Goal: Task Accomplishment & Management: Manage account settings

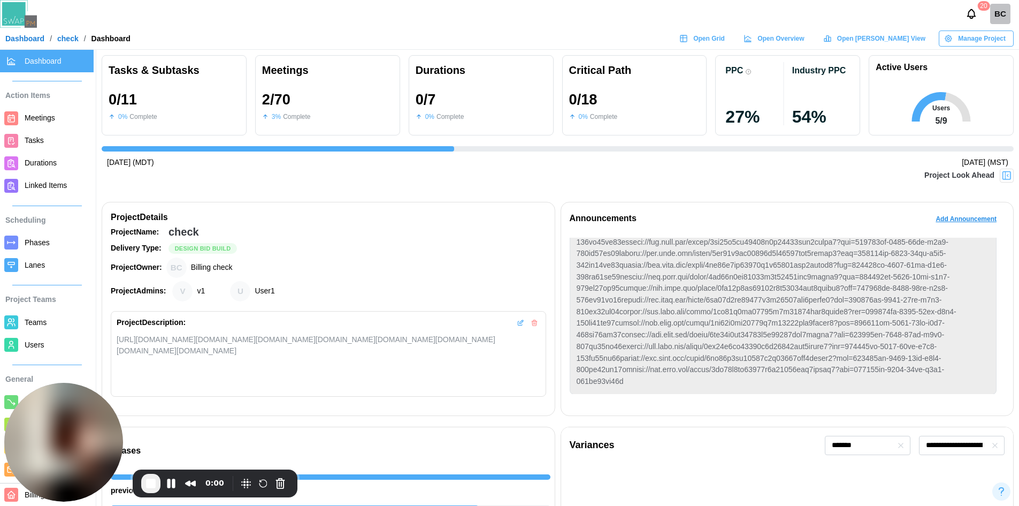
click at [1005, 173] on img at bounding box center [1007, 175] width 11 height 11
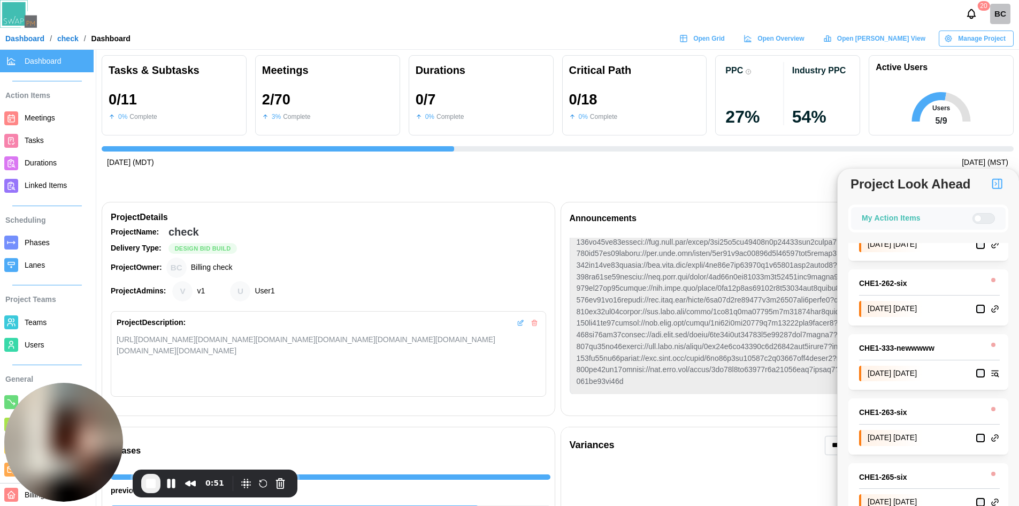
click at [980, 216] on div at bounding box center [977, 218] width 7 height 7
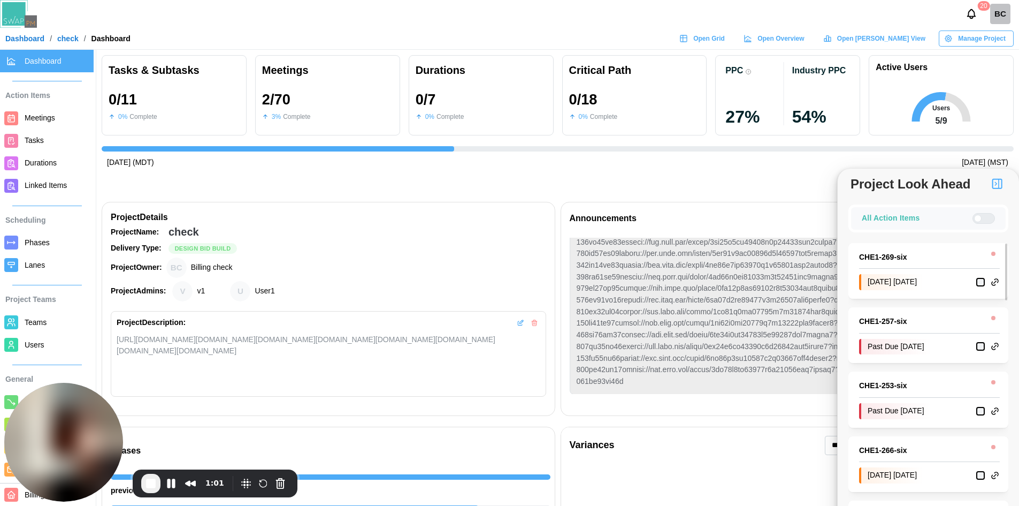
click at [982, 219] on div at bounding box center [988, 218] width 13 height 10
click at [985, 218] on div at bounding box center [988, 218] width 13 height 10
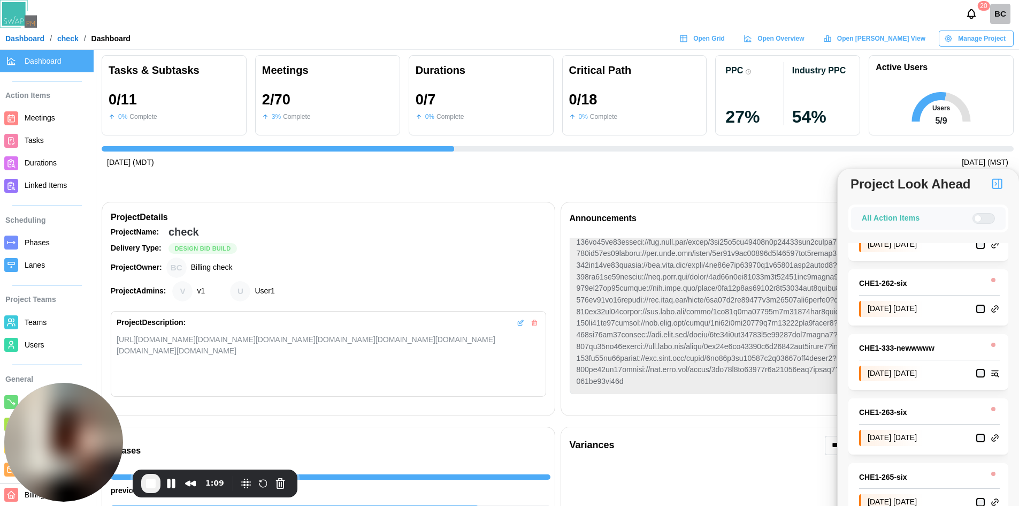
click at [982, 217] on div at bounding box center [988, 218] width 13 height 10
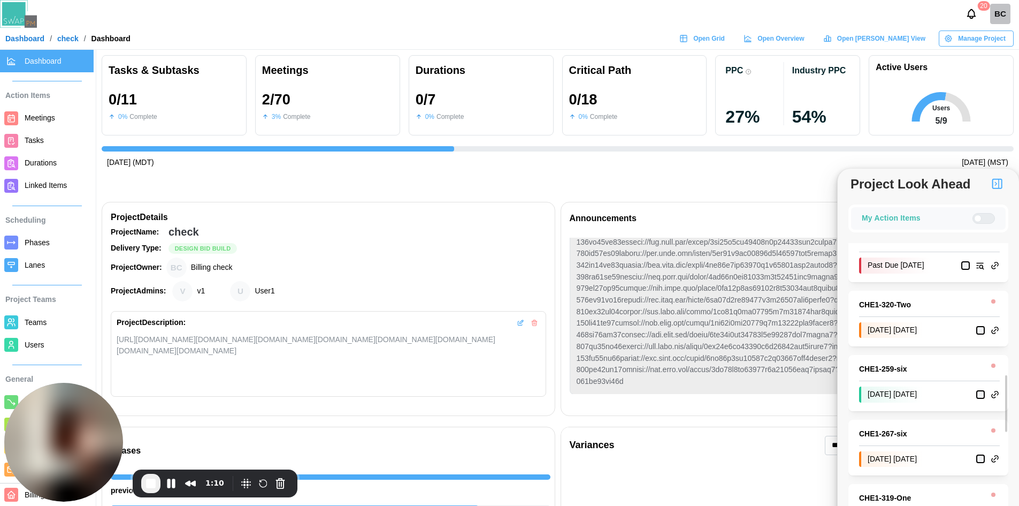
scroll to position [450, 0]
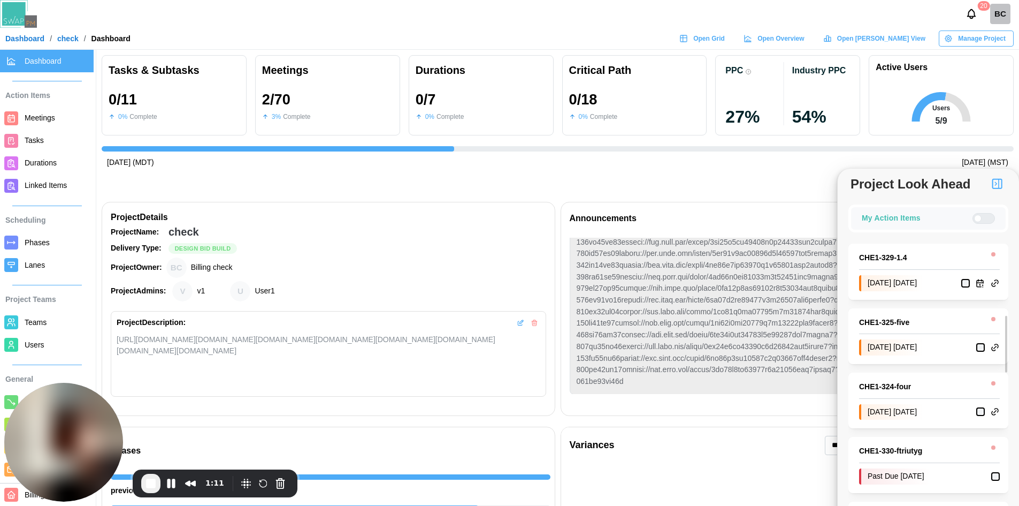
click at [26, 147] on span "Tasks" at bounding box center [57, 140] width 65 height 13
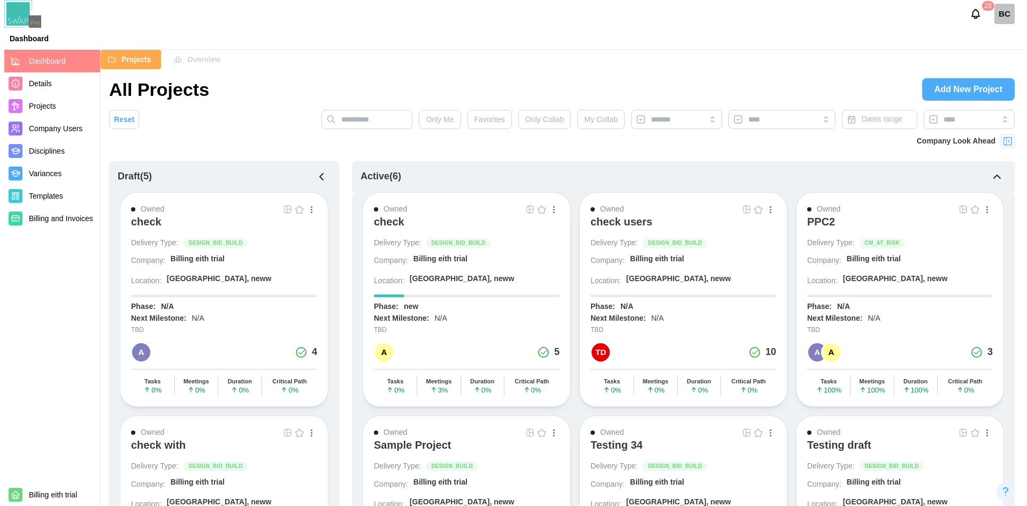
scroll to position [671, 0]
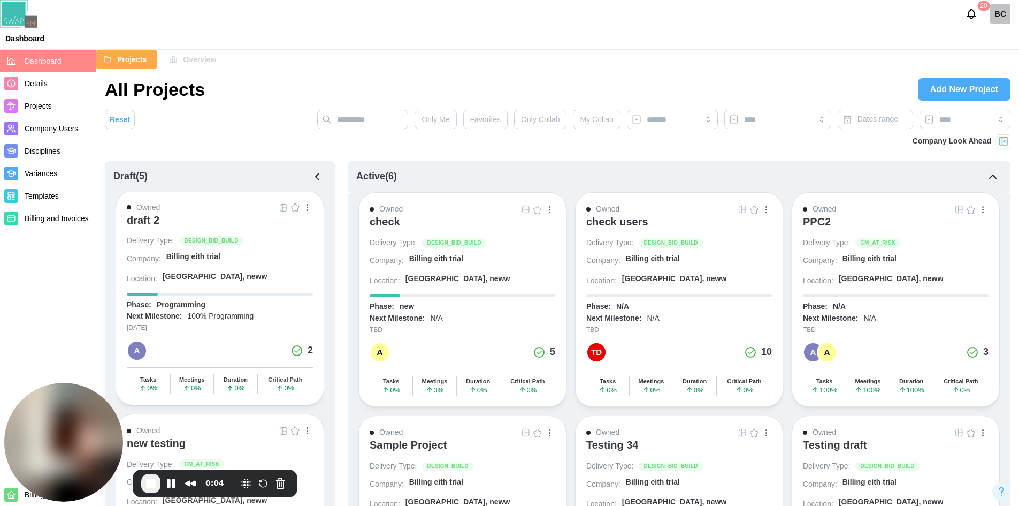
click at [991, 20] on div "BC" at bounding box center [1000, 14] width 20 height 20
click at [998, 54] on button "Sign Out" at bounding box center [986, 60] width 59 height 19
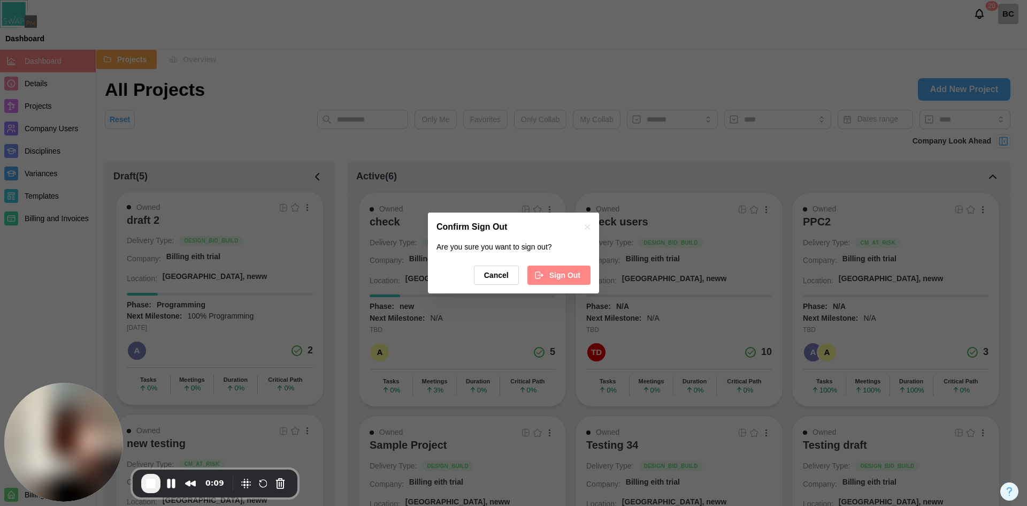
click at [554, 274] on span "Sign Out" at bounding box center [564, 275] width 31 height 18
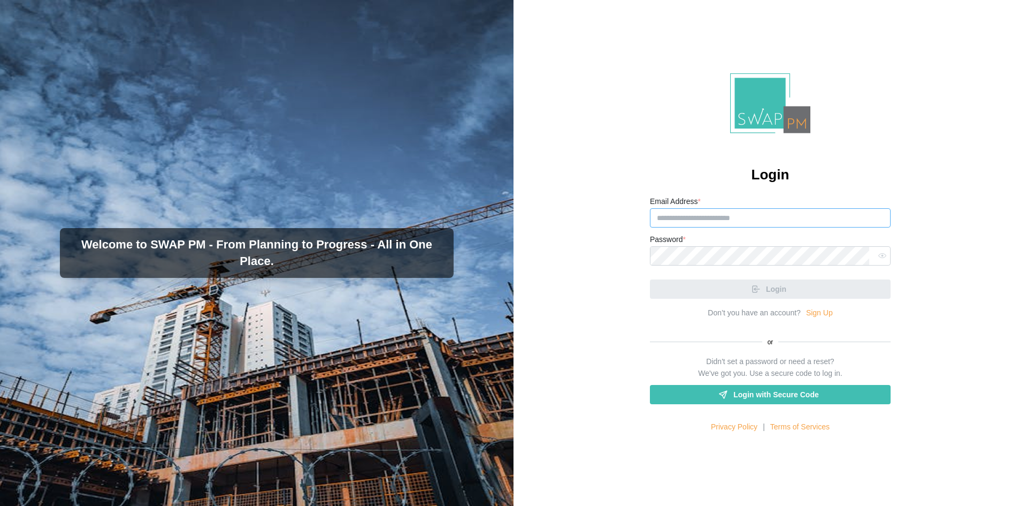
type input "**********"
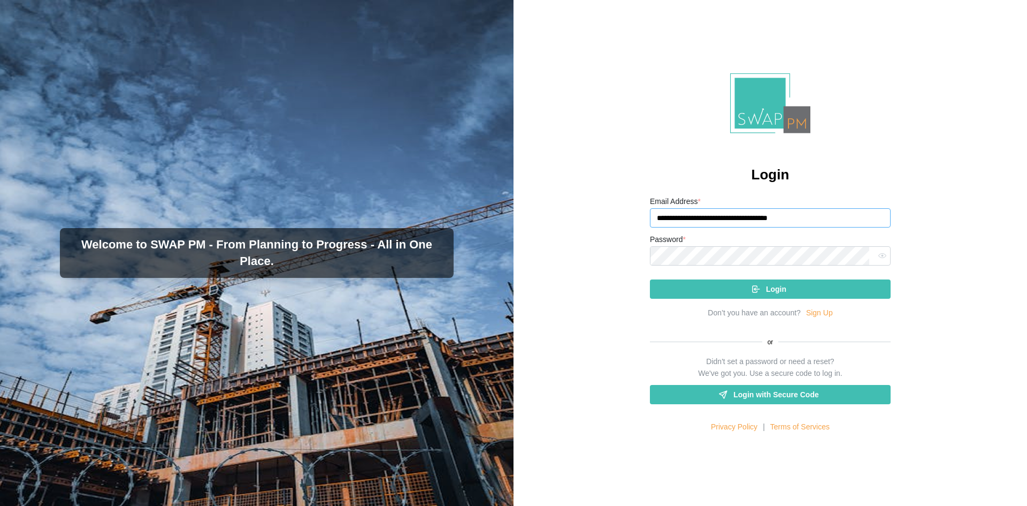
drag, startPoint x: 717, startPoint y: 219, endPoint x: 638, endPoint y: 219, distance: 79.7
click at [638, 219] on div "**********" at bounding box center [771, 253] width 514 height 506
click at [743, 403] on link "Login with Secure Code" at bounding box center [770, 394] width 241 height 19
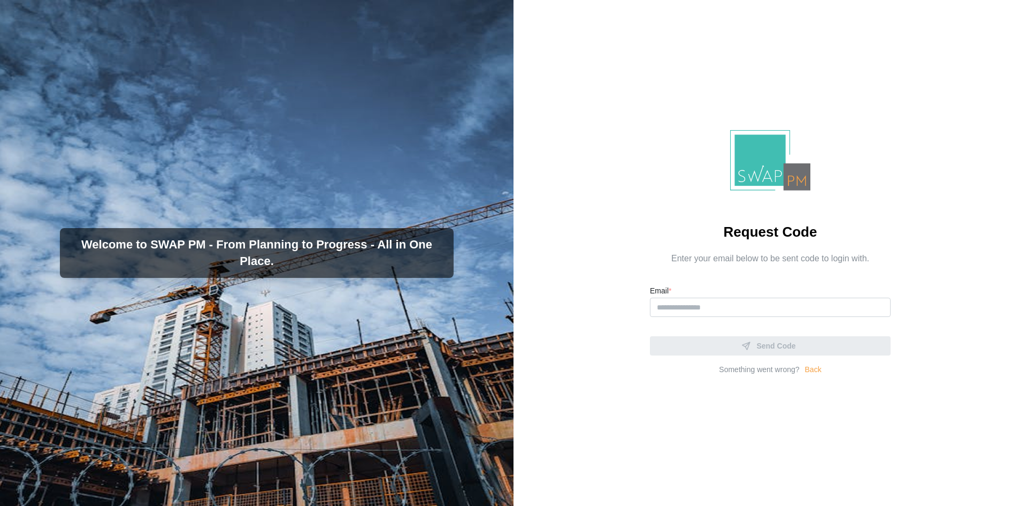
click at [692, 296] on div "Email *" at bounding box center [770, 300] width 241 height 33
click at [687, 314] on input "Email *" at bounding box center [770, 306] width 241 height 19
paste input "**********"
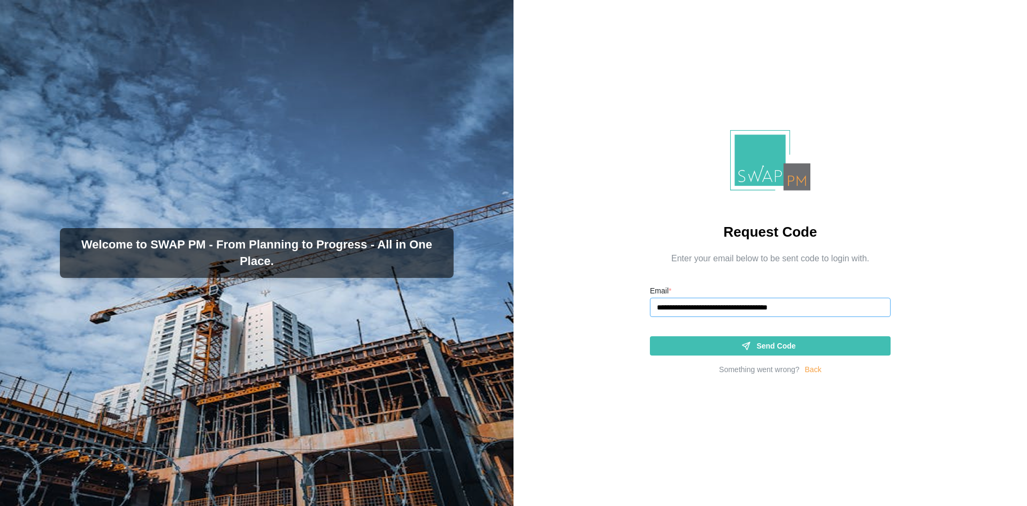
type input "**********"
click at [680, 347] on div "Send Code" at bounding box center [769, 346] width 224 height 18
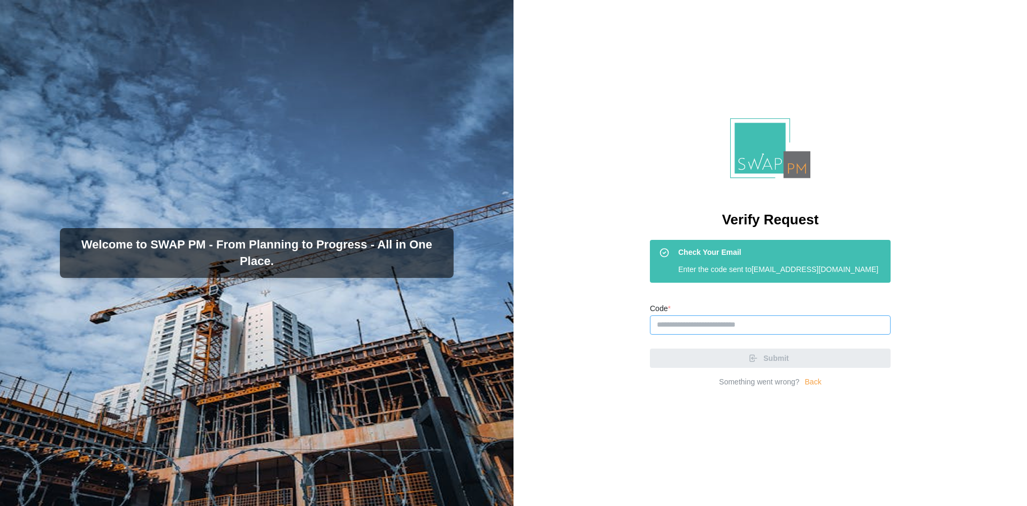
drag, startPoint x: 747, startPoint y: 337, endPoint x: 699, endPoint y: 333, distance: 48.8
click at [747, 334] on input "Code *" at bounding box center [770, 324] width 241 height 19
paste input "******"
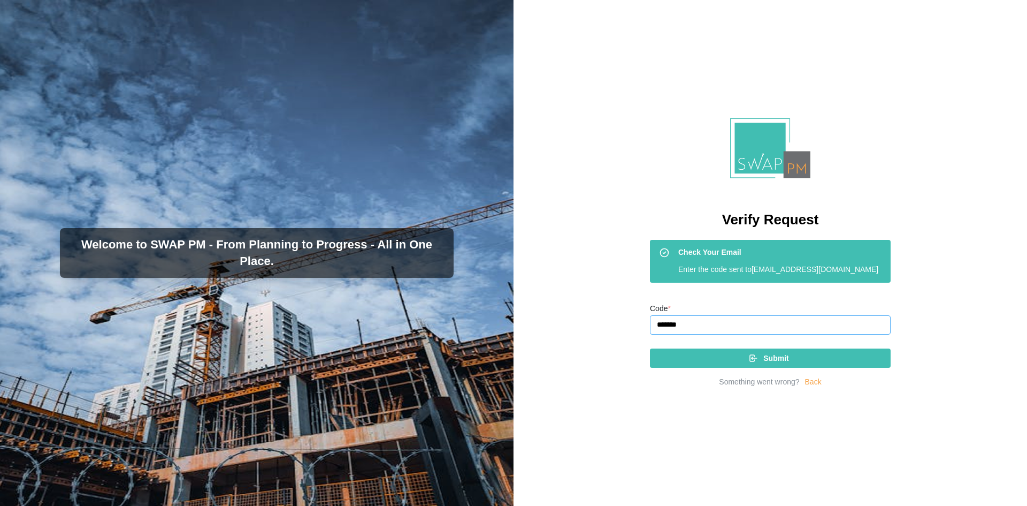
type input "******"
click at [735, 363] on div "Submit" at bounding box center [769, 358] width 224 height 18
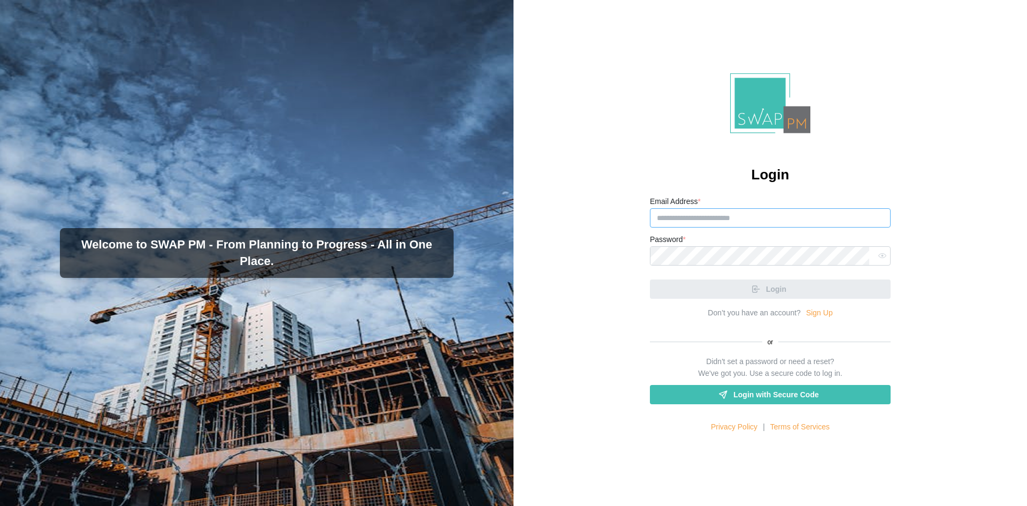
type input "**********"
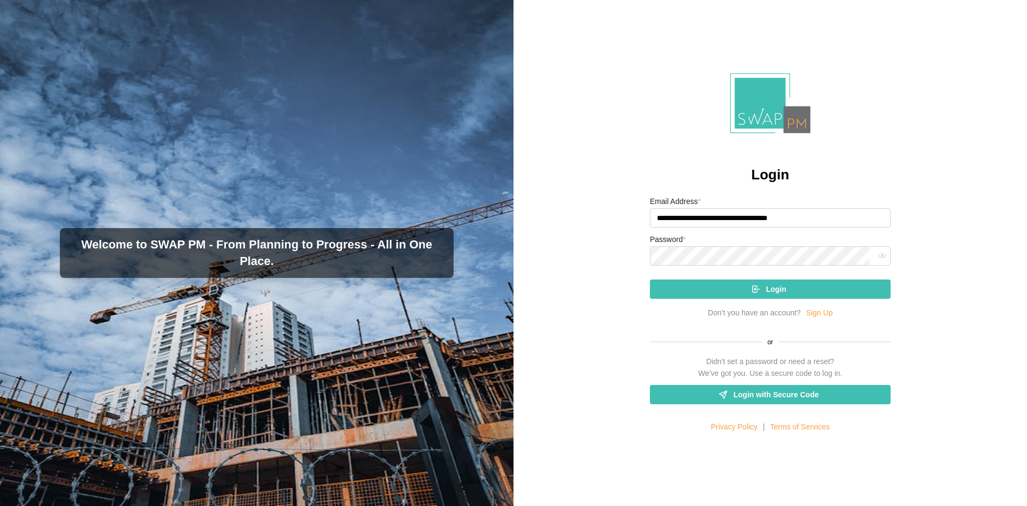
click at [833, 279] on button "Login" at bounding box center [770, 288] width 241 height 19
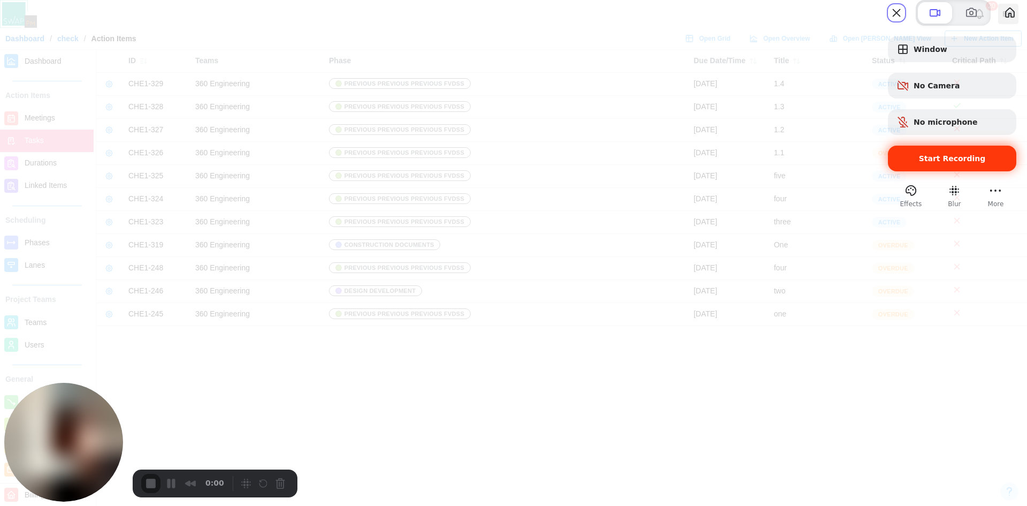
click at [891, 170] on div "Start Recording" at bounding box center [952, 159] width 128 height 26
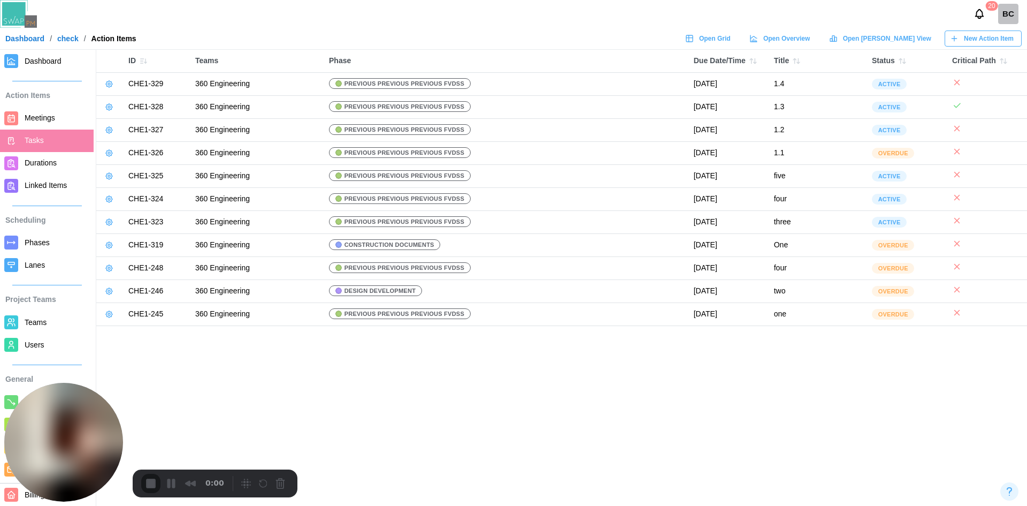
click at [43, 323] on span "Teams" at bounding box center [36, 322] width 22 height 9
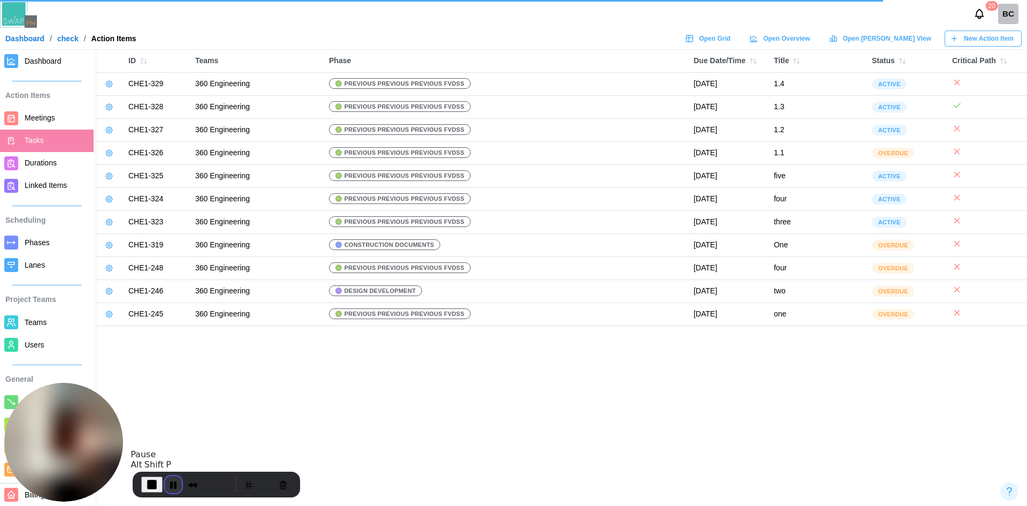
click at [177, 484] on button "Pause Recording" at bounding box center [173, 484] width 17 height 17
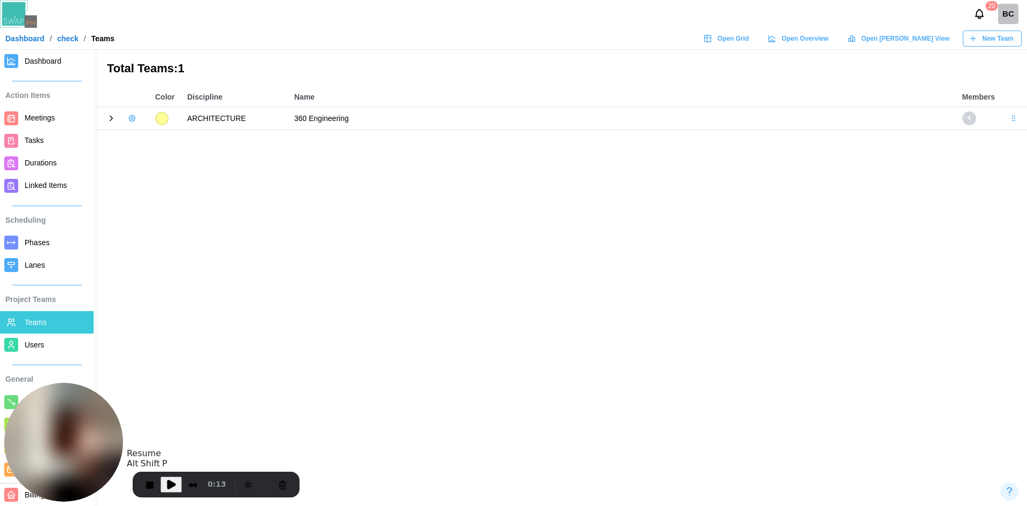
click at [171, 484] on span "Play Recording" at bounding box center [171, 484] width 13 height 13
click at [113, 119] on icon at bounding box center [111, 118] width 10 height 10
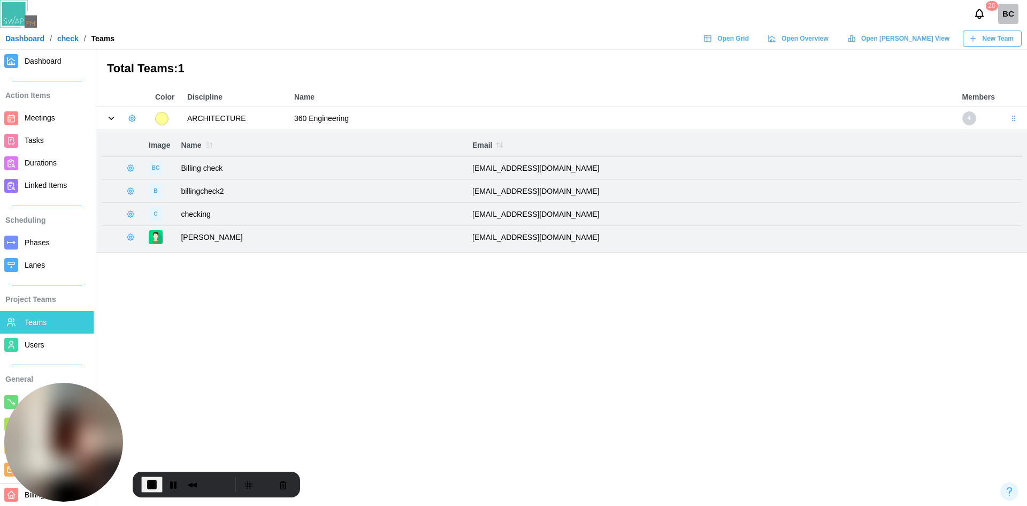
click at [126, 169] on button "button" at bounding box center [130, 168] width 15 height 15
click at [150, 210] on div "Remove From Team" at bounding box center [179, 212] width 68 height 9
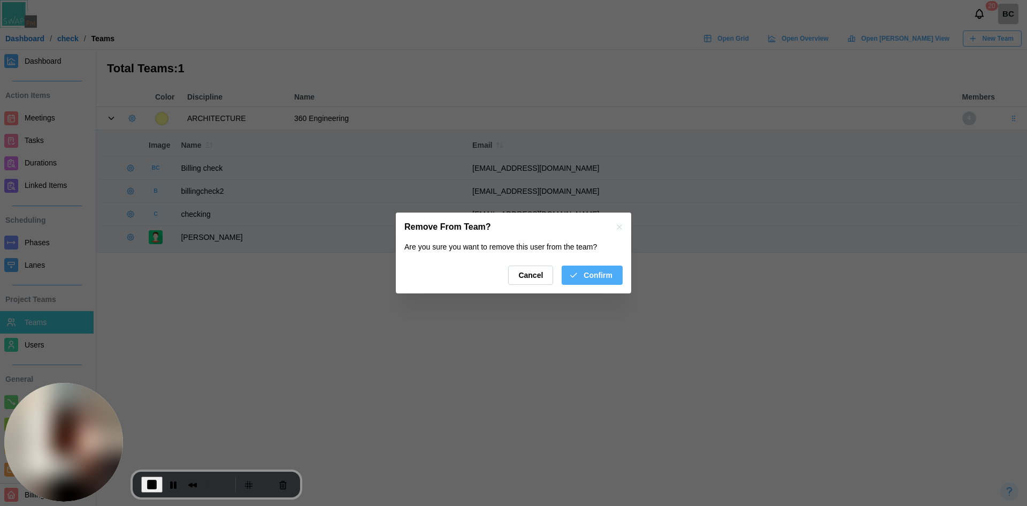
click at [583, 276] on div "Confirm" at bounding box center [591, 275] width 44 height 18
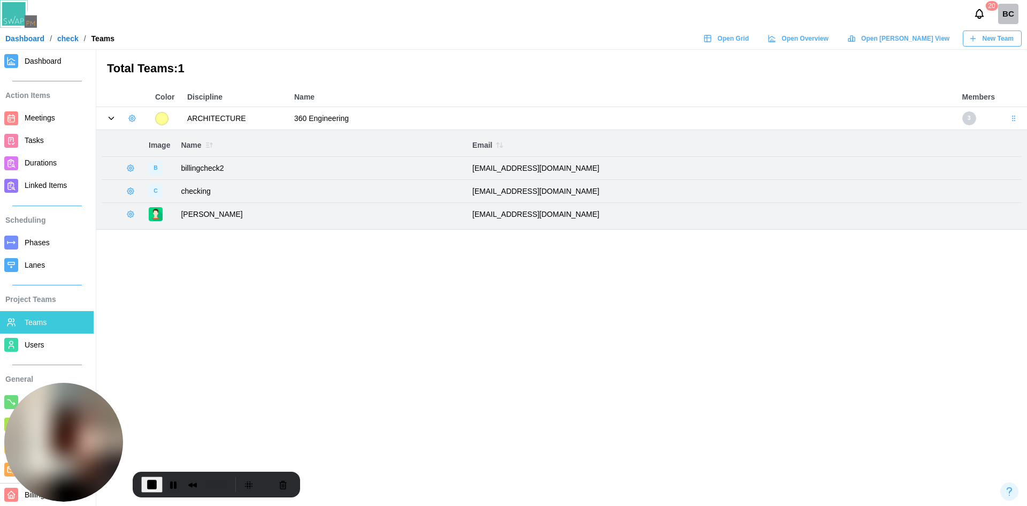
click at [37, 63] on span "Dashboard" at bounding box center [43, 61] width 37 height 9
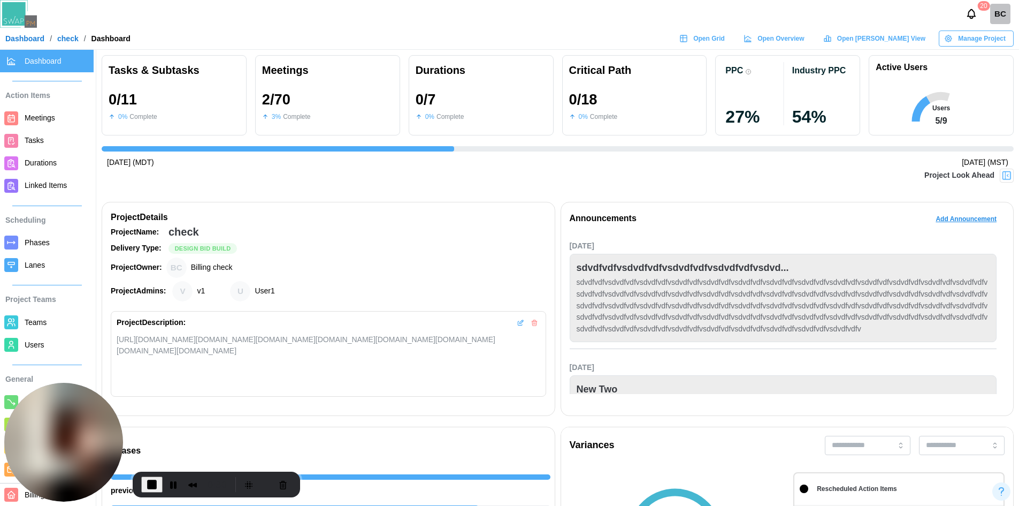
scroll to position [0, 600]
click at [1006, 175] on img at bounding box center [1007, 175] width 11 height 11
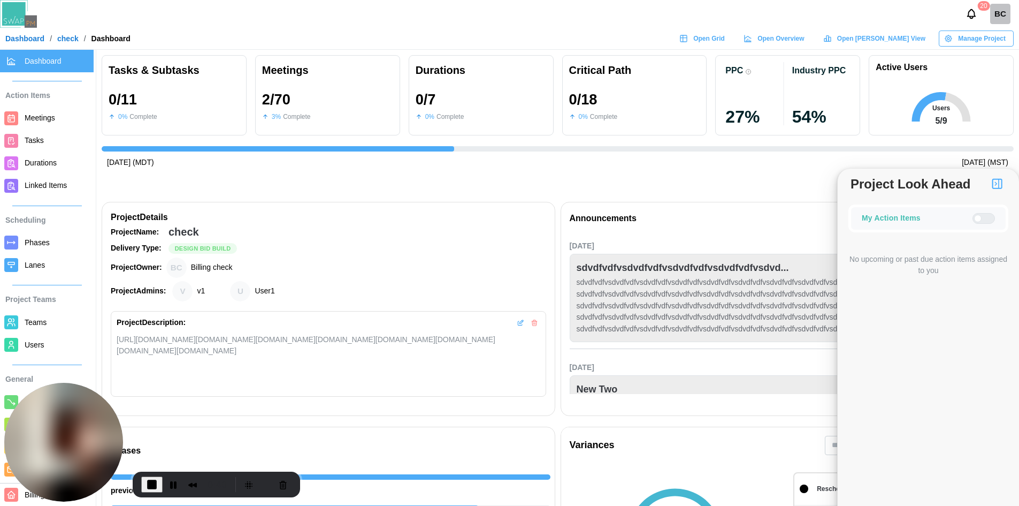
click at [977, 221] on div at bounding box center [977, 218] width 7 height 7
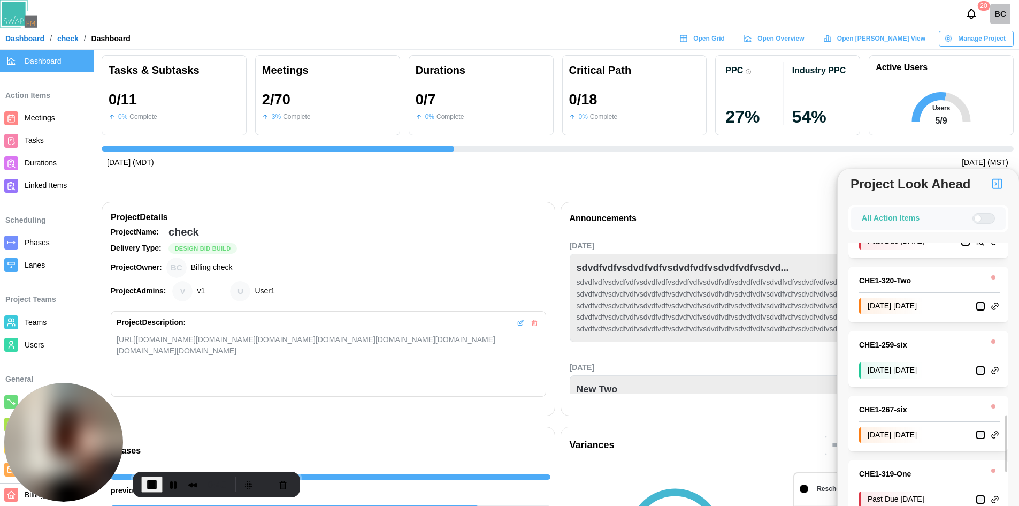
scroll to position [1070, 0]
click at [149, 488] on span "End Recording" at bounding box center [152, 484] width 13 height 13
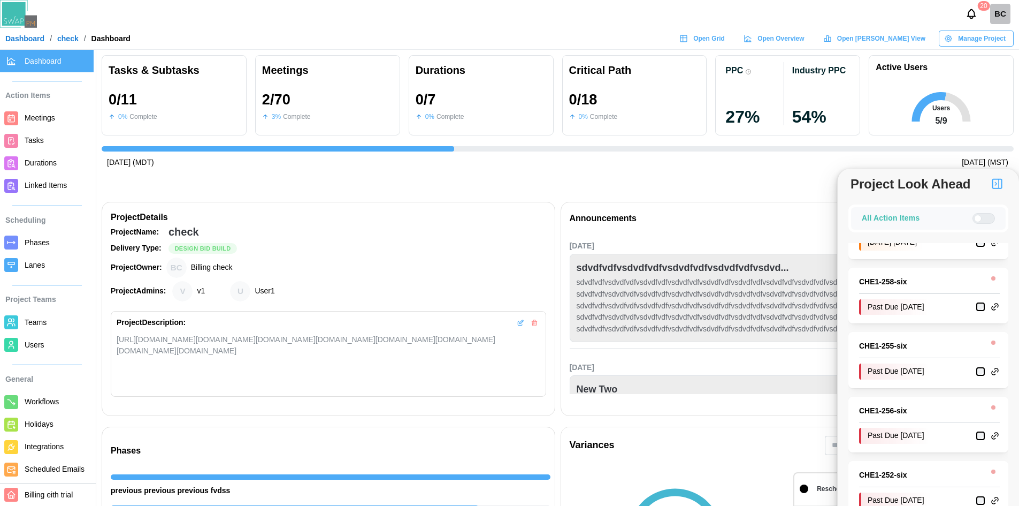
click at [725, 38] on span "Open Grid" at bounding box center [709, 38] width 32 height 15
click at [998, 181] on img "button" at bounding box center [997, 183] width 13 height 13
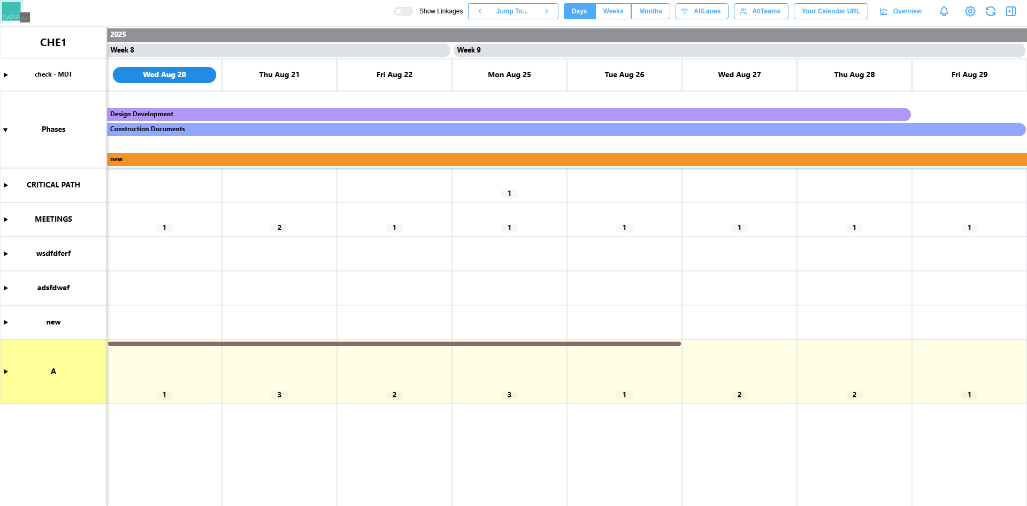
scroll to position [0, 4256]
drag, startPoint x: 5, startPoint y: 221, endPoint x: 20, endPoint y: 226, distance: 15.7
click at [5, 221] on canvas at bounding box center [513, 266] width 1027 height 479
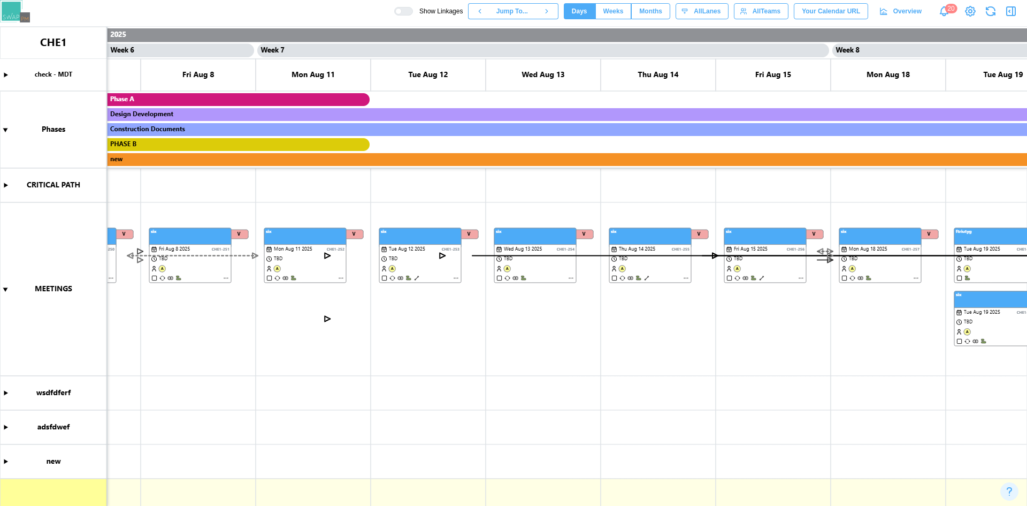
scroll to position [0, 3298]
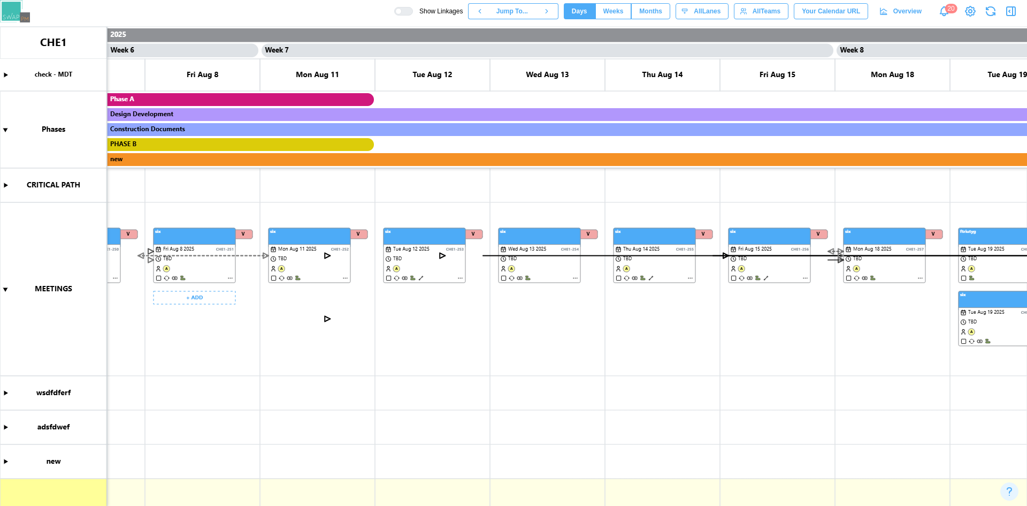
click at [231, 278] on canvas at bounding box center [513, 266] width 1027 height 479
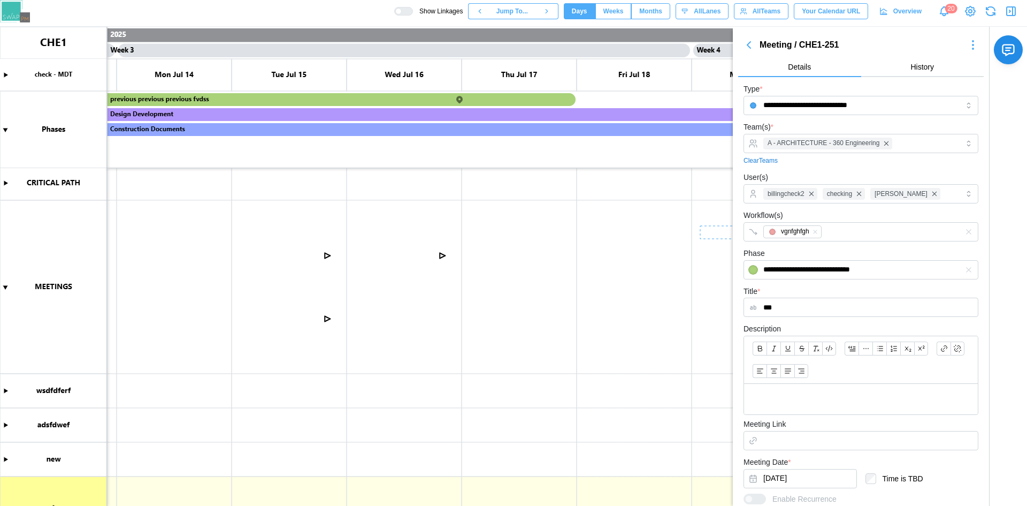
scroll to position [0, 1138]
click at [418, 6] on div "Show Linkages Jump To... Days Weeks Months days All Lanes All Teams Your Calend…" at bounding box center [710, 11] width 633 height 18
click at [402, 10] on div at bounding box center [398, 11] width 6 height 6
click at [412, 10] on div at bounding box center [407, 10] width 11 height 7
click at [402, 10] on div at bounding box center [398, 11] width 6 height 6
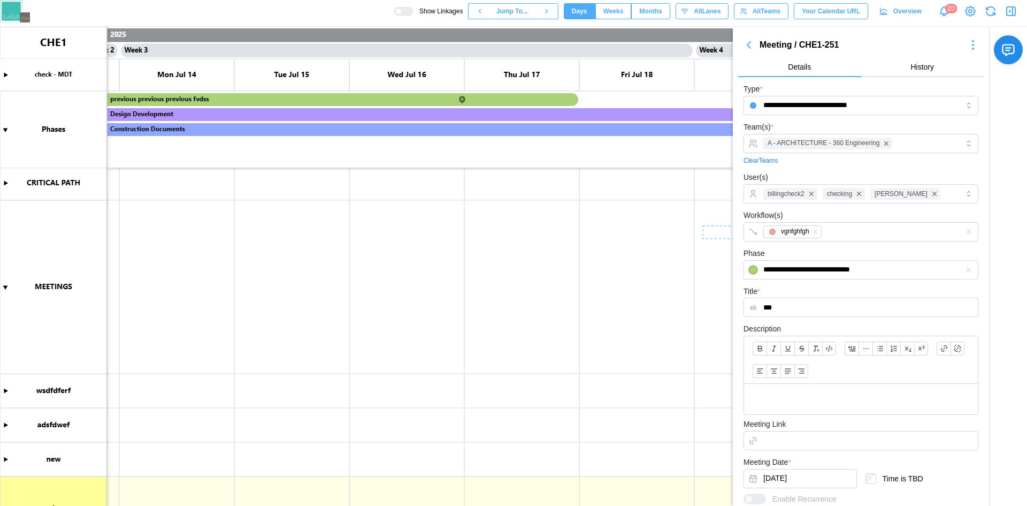
click at [412, 10] on div at bounding box center [407, 10] width 11 height 7
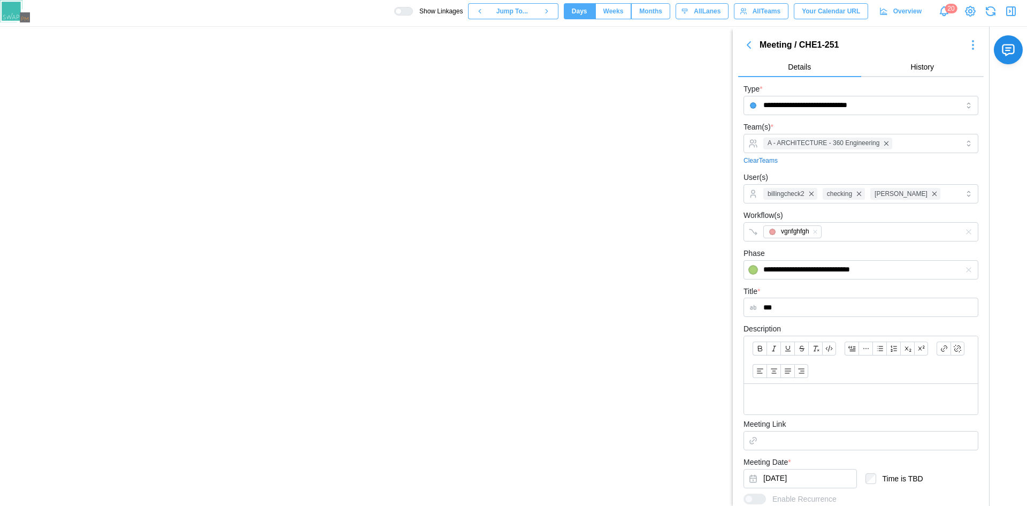
scroll to position [0, 2657]
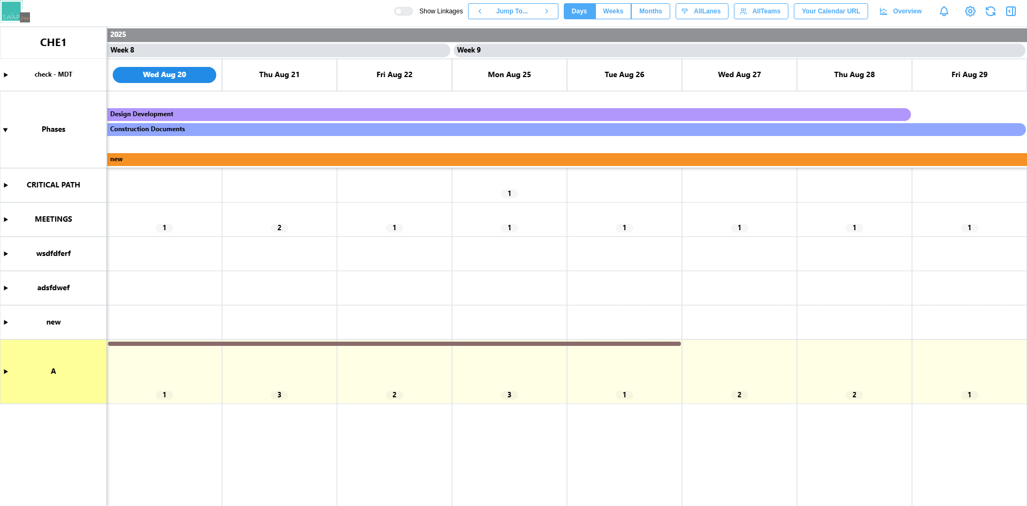
click at [4, 220] on canvas at bounding box center [513, 266] width 1027 height 479
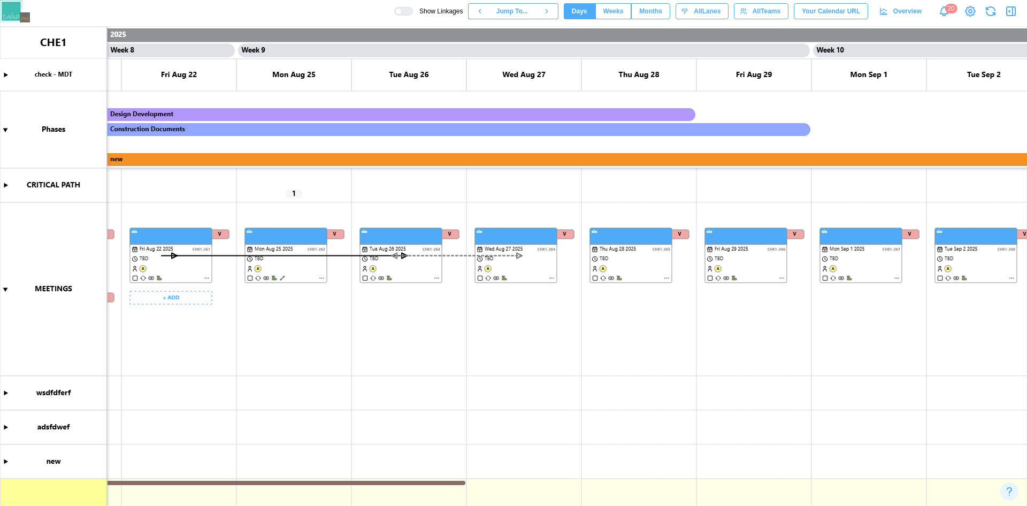
scroll to position [0, 4544]
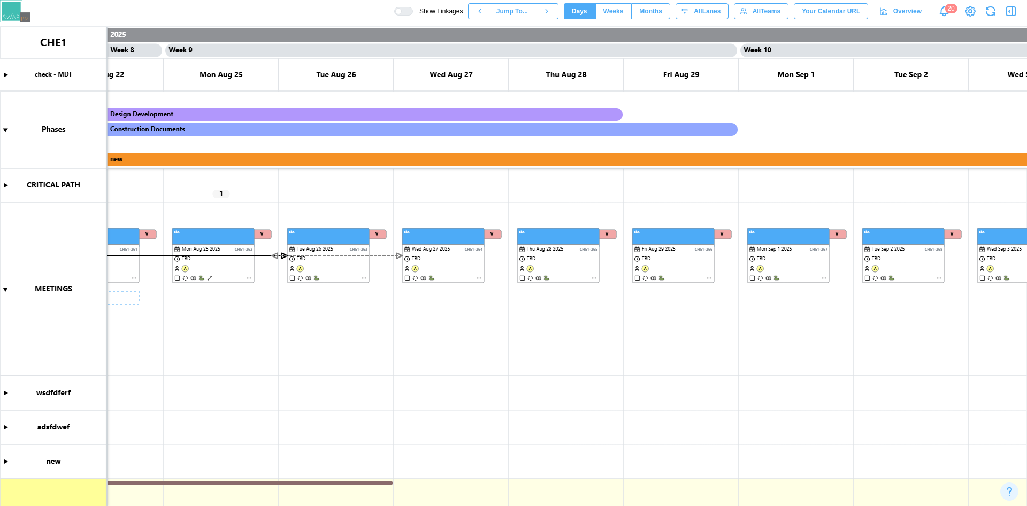
click at [363, 277] on canvas at bounding box center [513, 266] width 1027 height 479
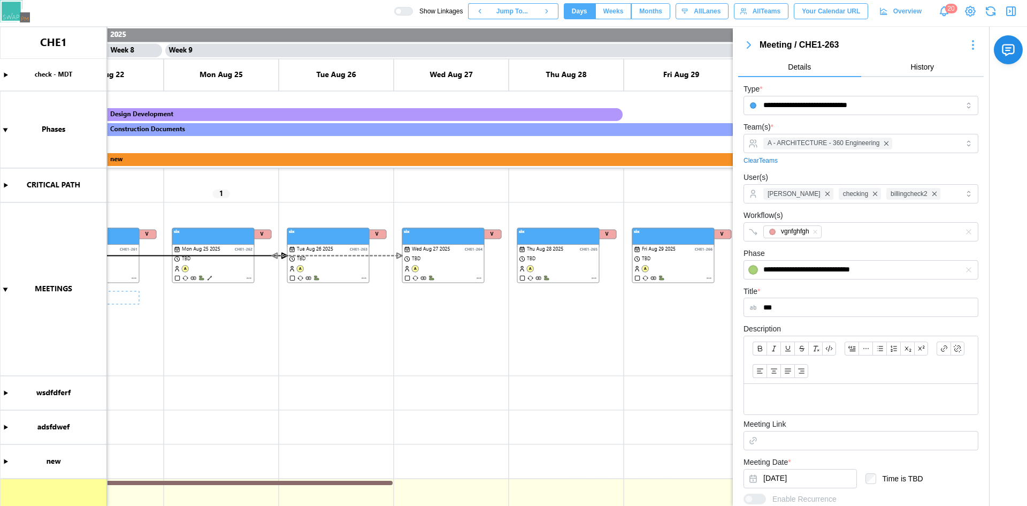
scroll to position [142, 0]
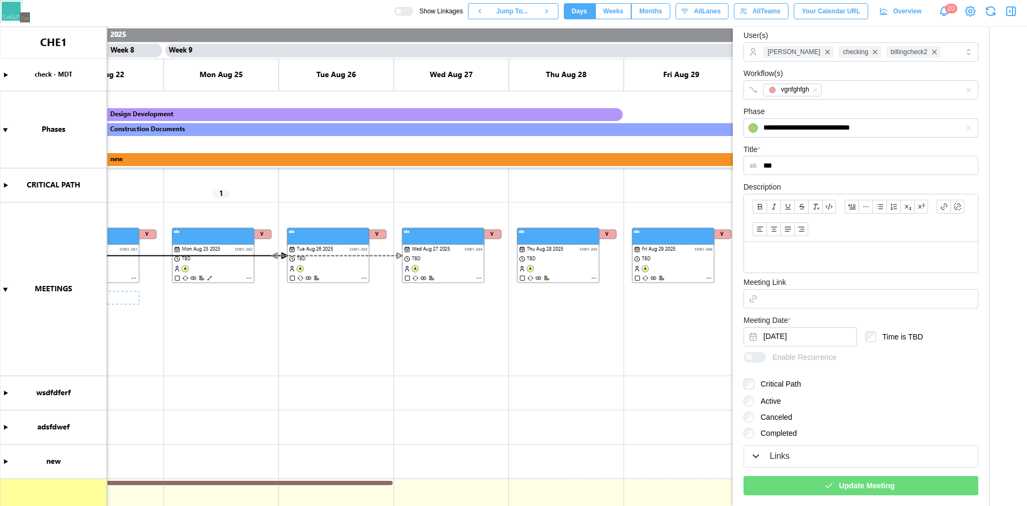
click at [863, 487] on span "Update Meeting" at bounding box center [867, 485] width 56 height 18
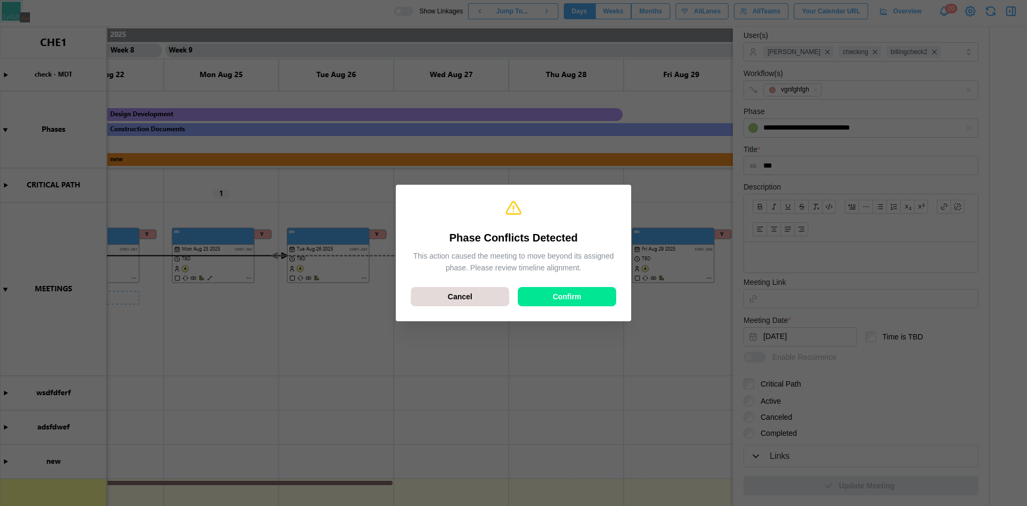
click at [551, 295] on div "Confirm" at bounding box center [567, 296] width 78 height 18
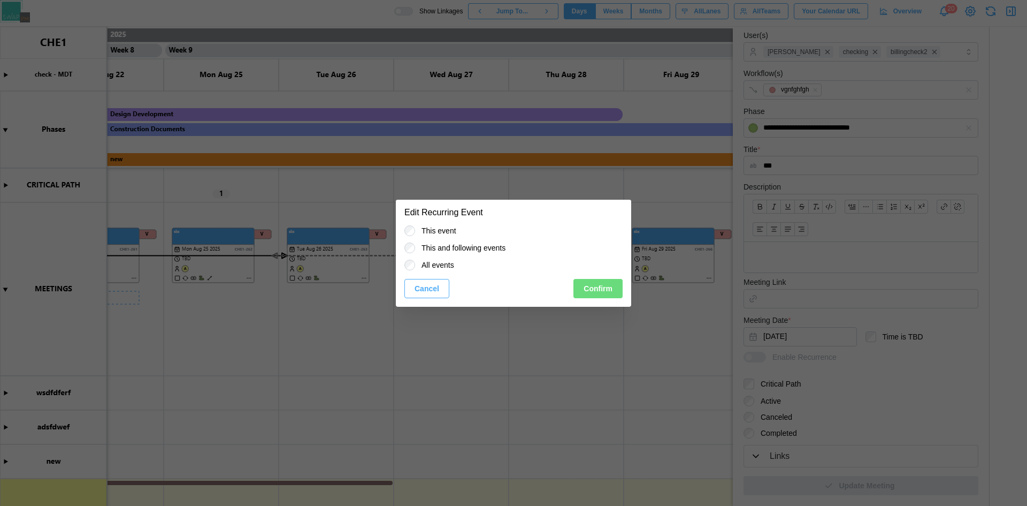
click at [603, 289] on span "Confirm" at bounding box center [598, 288] width 29 height 18
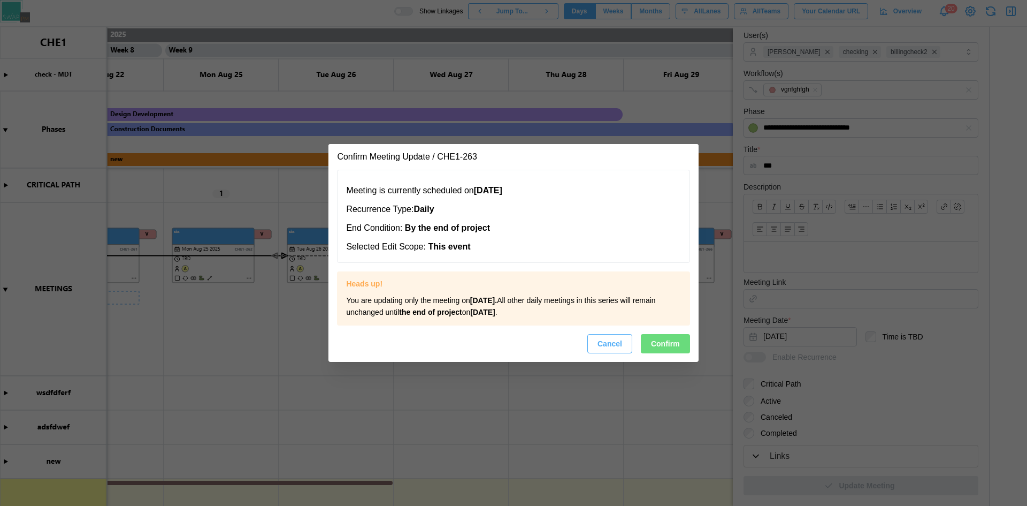
click at [677, 333] on div "Meeting is currently scheduled on [DATE] Recurrence Type: Daily End Condition: …" at bounding box center [513, 266] width 370 height 192
click at [678, 342] on span "Confirm" at bounding box center [665, 343] width 29 height 18
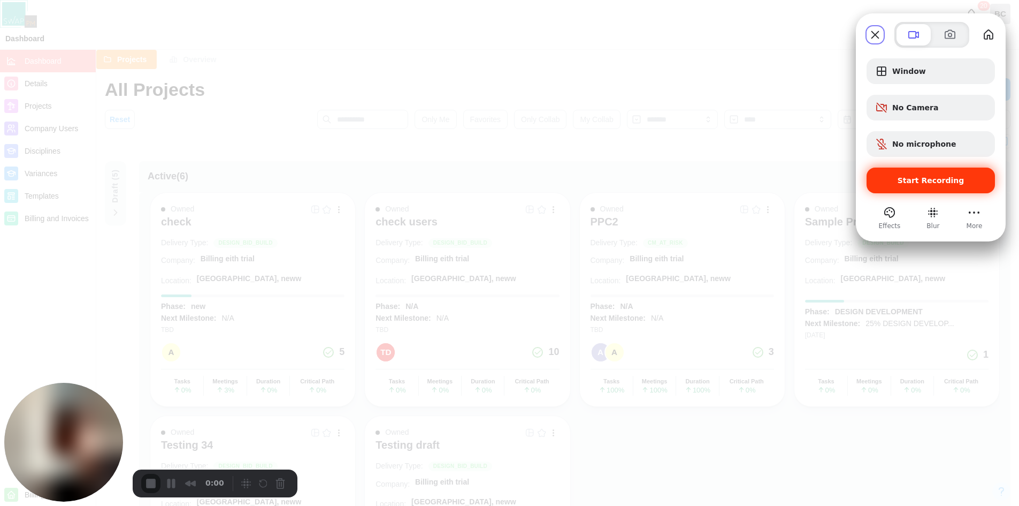
click at [883, 182] on span "Start Recording" at bounding box center [930, 180] width 111 height 9
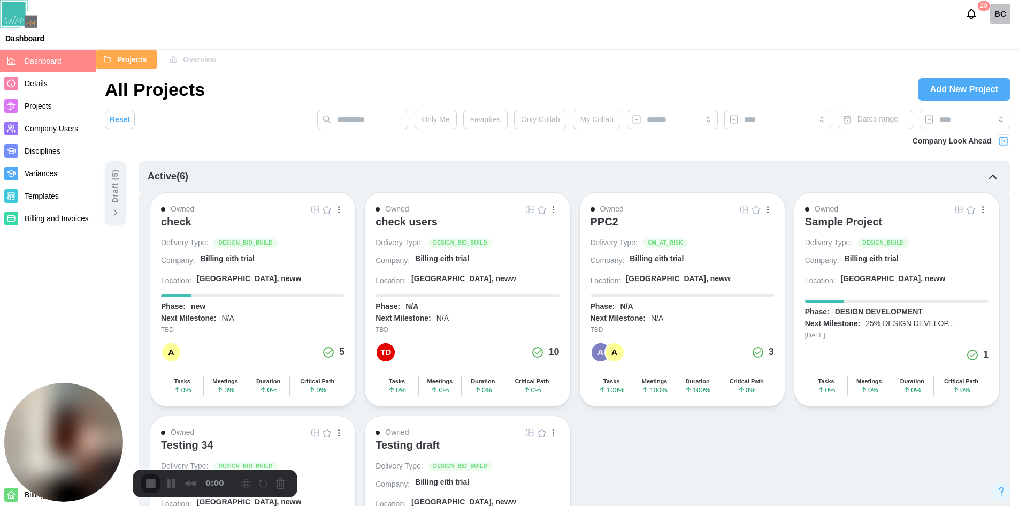
click at [119, 196] on div "Draft ( 5 )" at bounding box center [116, 186] width 12 height 34
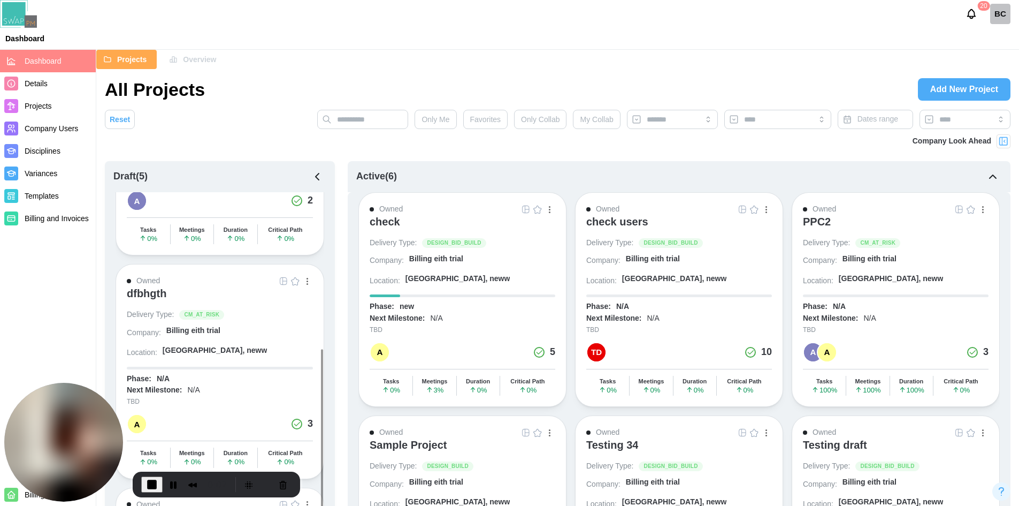
scroll to position [589, 0]
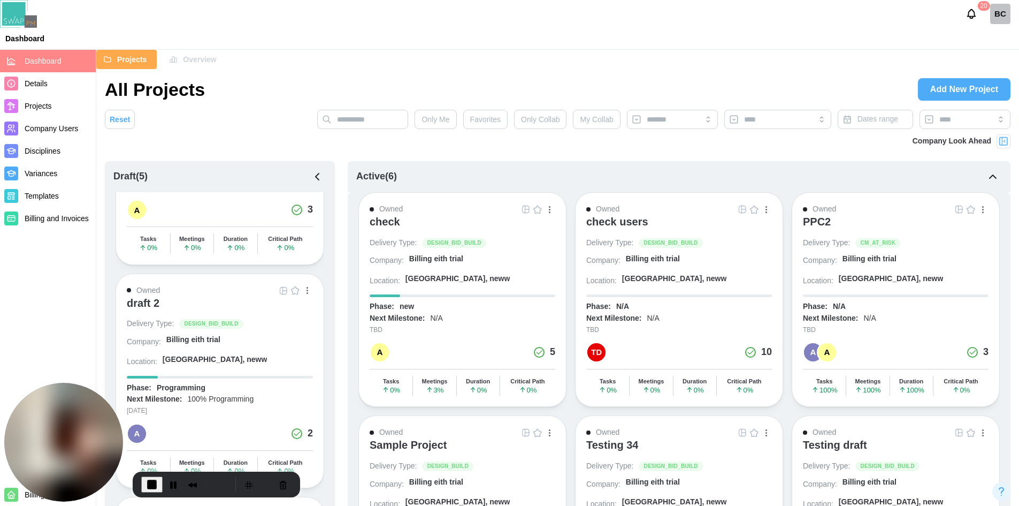
click at [140, 297] on div "draft 2" at bounding box center [143, 302] width 33 height 13
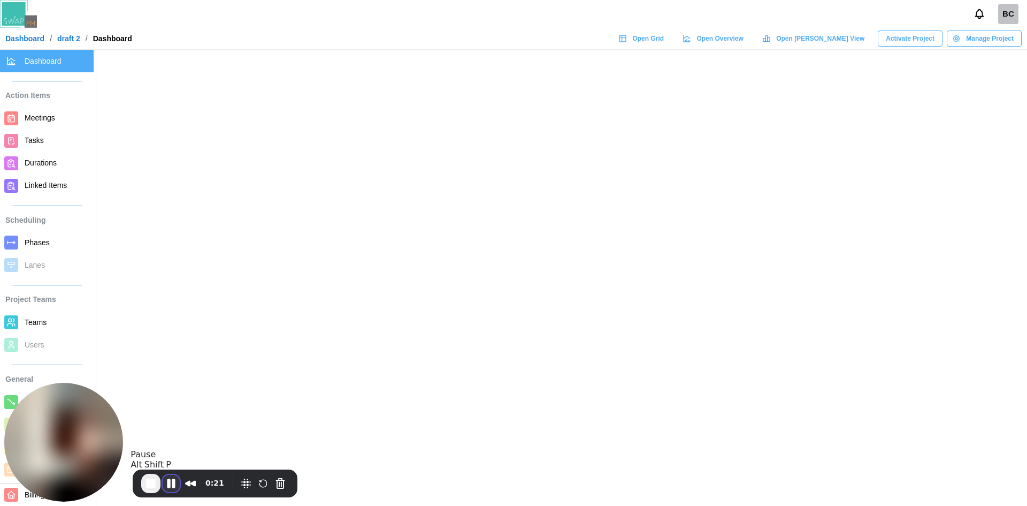
click at [166, 487] on button "Pause Recording" at bounding box center [171, 483] width 17 height 17
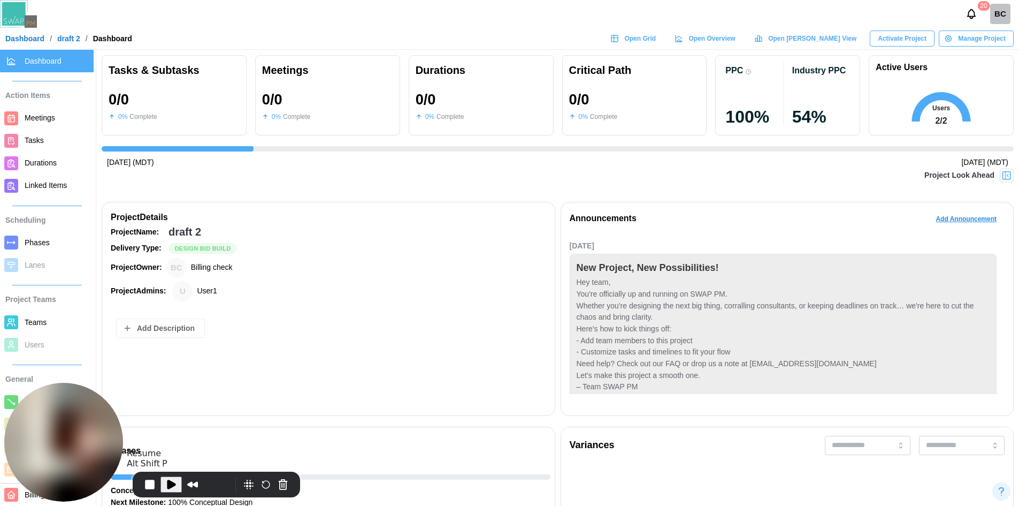
click at [165, 488] on span "Play Recording" at bounding box center [171, 484] width 13 height 13
click at [148, 489] on span "End Recording" at bounding box center [150, 483] width 13 height 13
click at [156, 483] on span "End Recording" at bounding box center [150, 483] width 13 height 13
